Goal: Download file/media

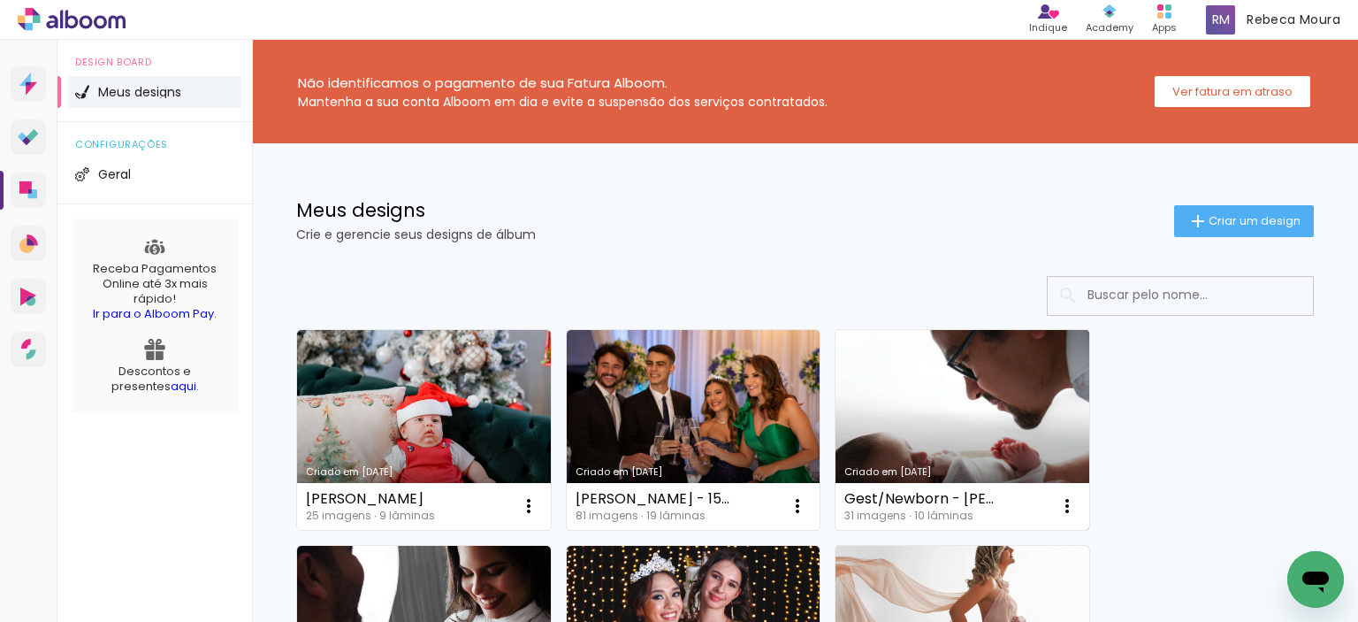
click at [680, 387] on link "Criado em [DATE]" at bounding box center [963, 430] width 254 height 200
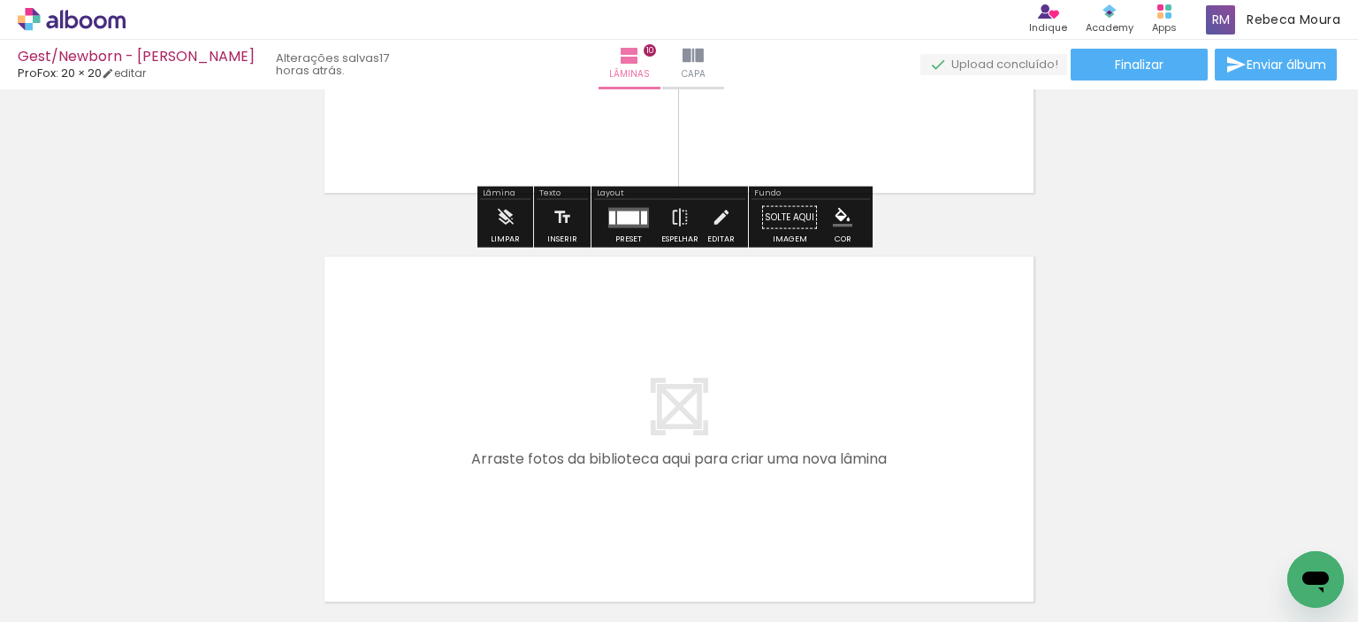
scroll to position [4140, 0]
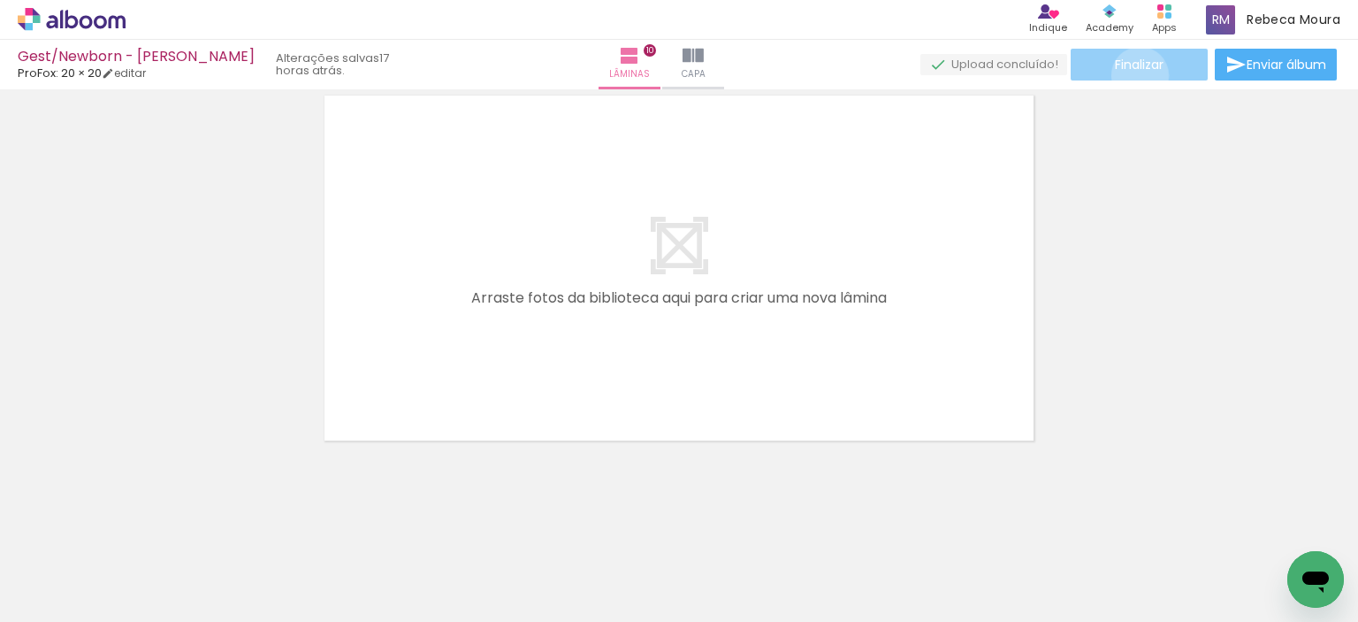
click at [680, 75] on paper-button "Finalizar" at bounding box center [1139, 65] width 137 height 32
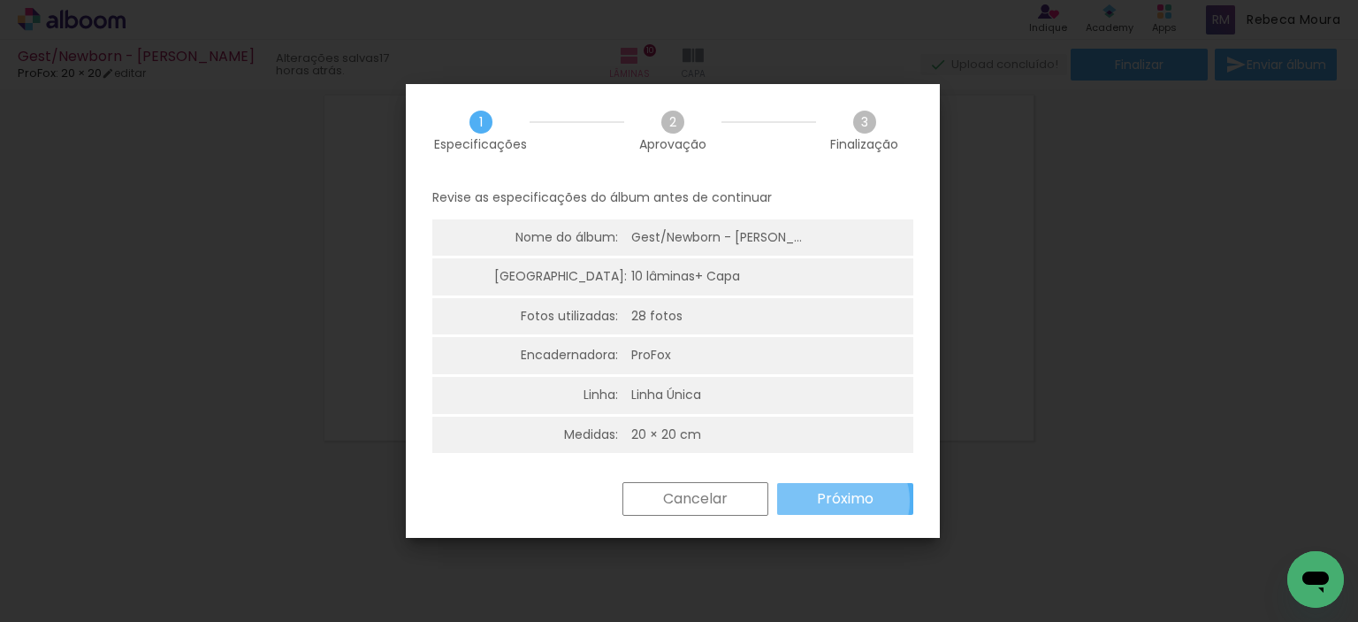
click at [0, 0] on slot "Próximo" at bounding box center [0, 0] width 0 height 0
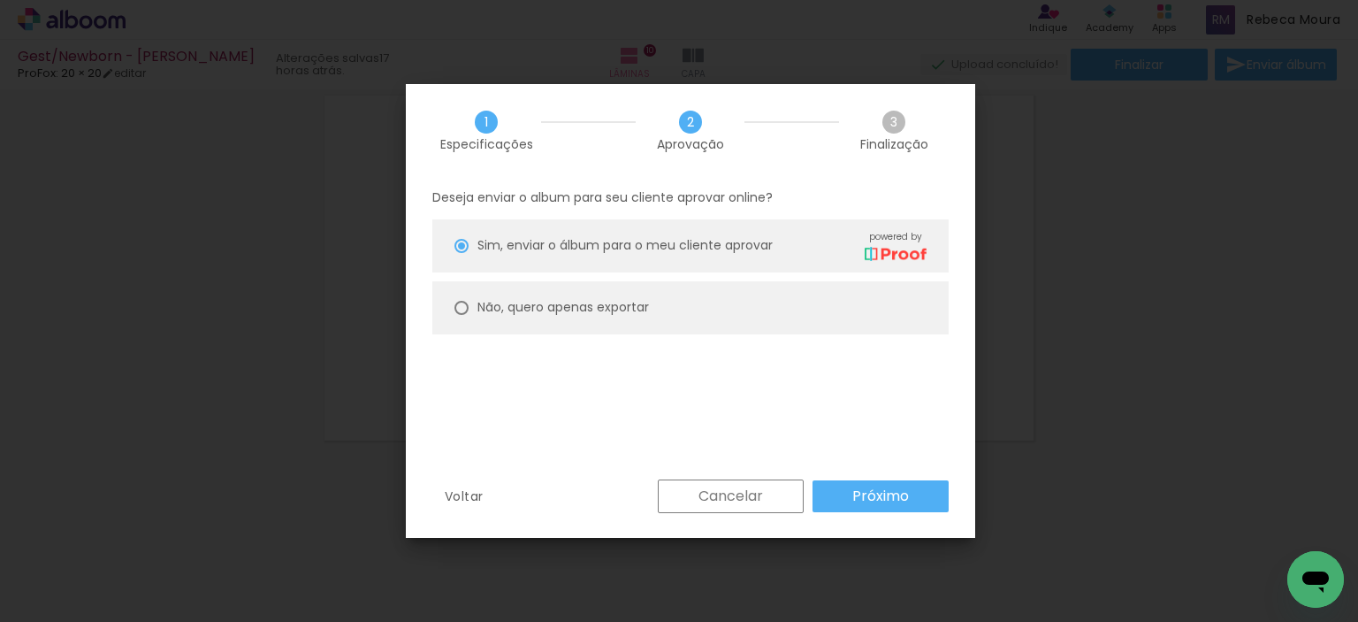
click at [0, 0] on slot "Não, quero apenas exportar" at bounding box center [0, 0] width 0 height 0
type paper-radio-button "on"
click at [0, 0] on slot "Próximo" at bounding box center [0, 0] width 0 height 0
type input "Alta, 300 DPI"
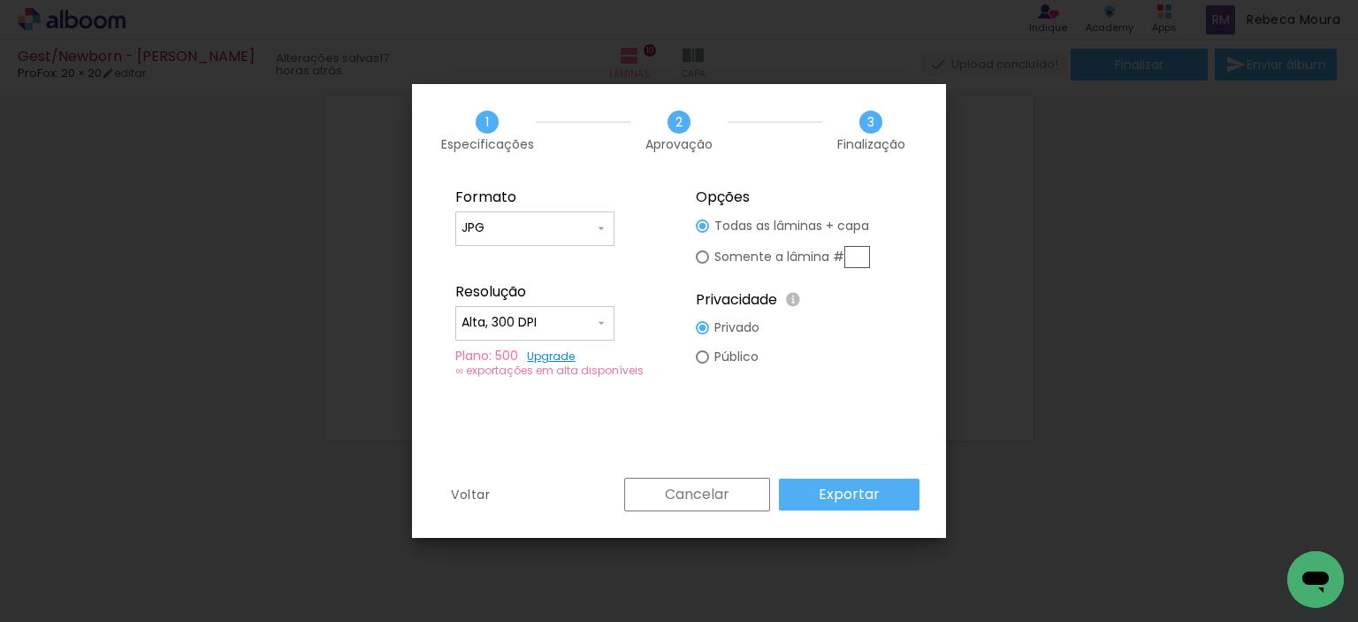
click at [0, 0] on slot "Exportar" at bounding box center [0, 0] width 0 height 0
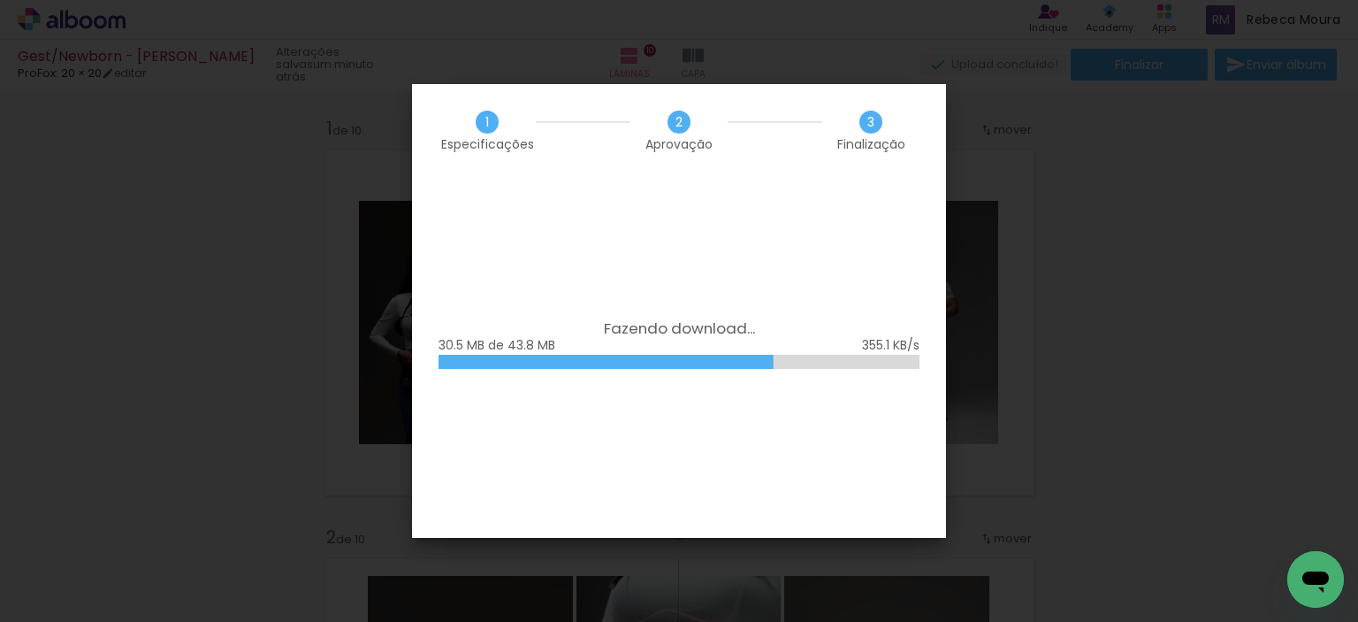
scroll to position [4140, 0]
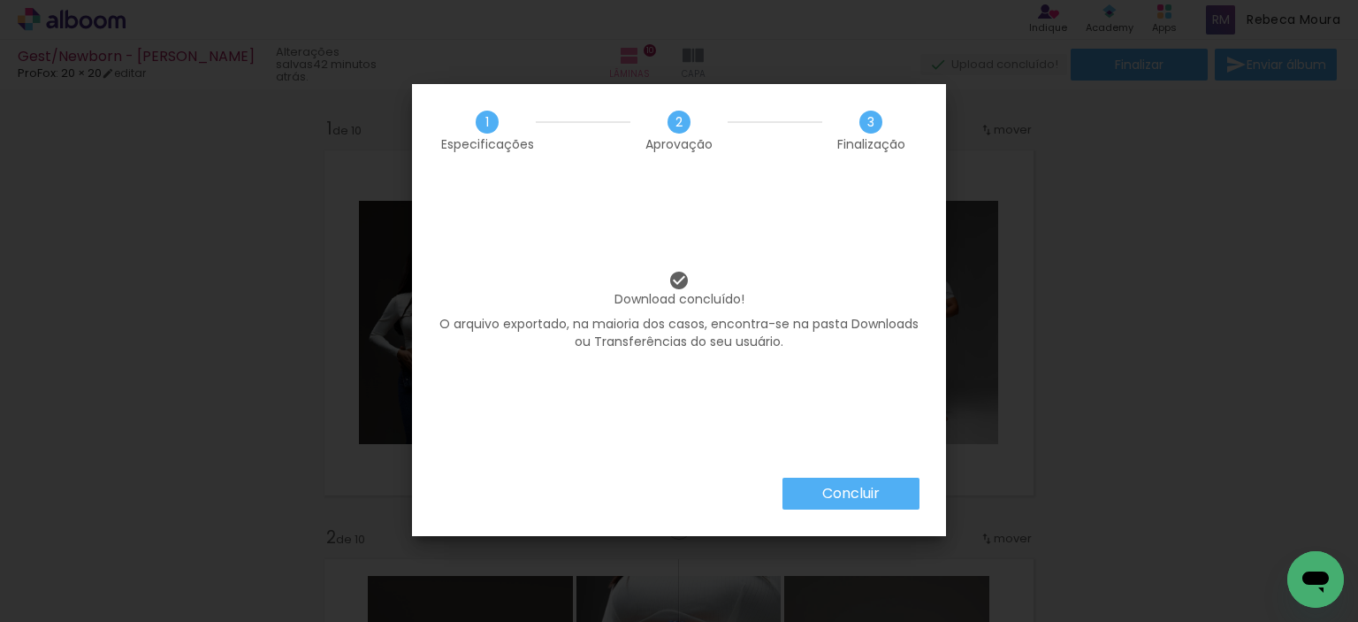
scroll to position [4140, 0]
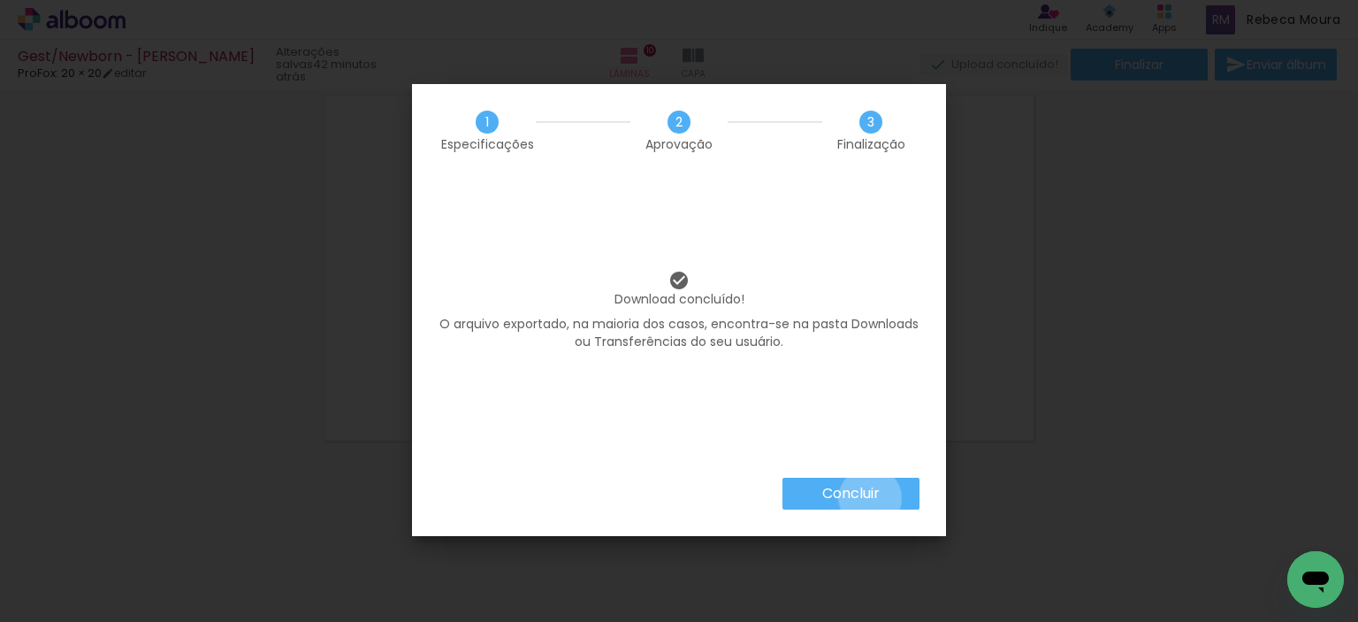
click at [0, 0] on slot "Concluir" at bounding box center [0, 0] width 0 height 0
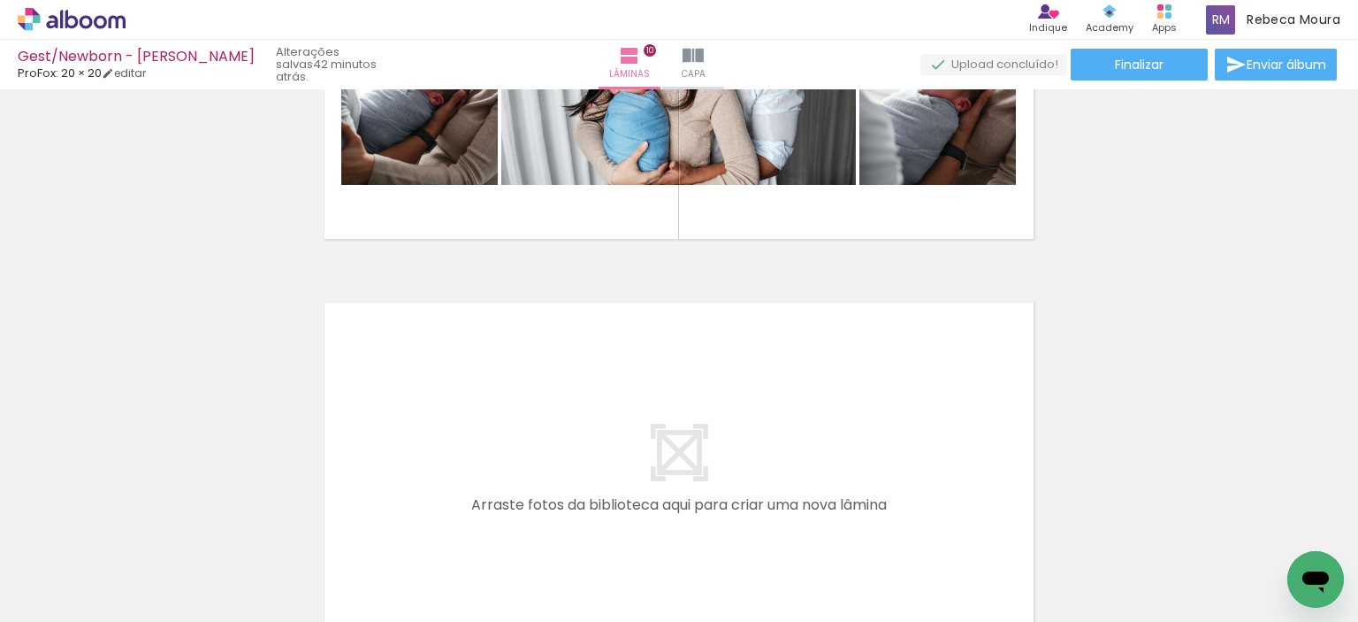
scroll to position [3610, 0]
